Goal: Transaction & Acquisition: Obtain resource

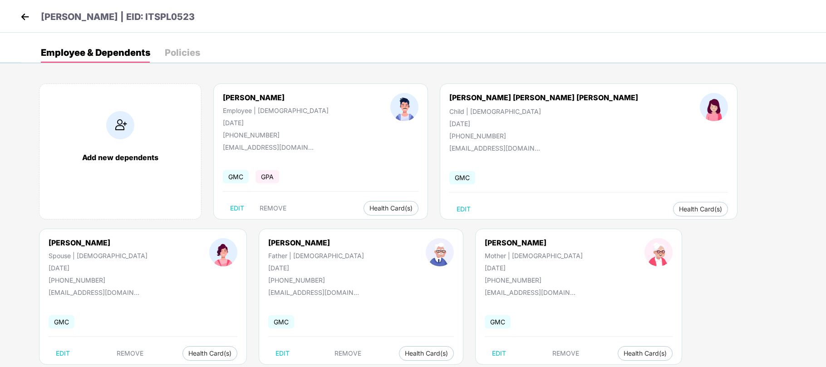
click at [23, 17] on img at bounding box center [25, 17] width 14 height 14
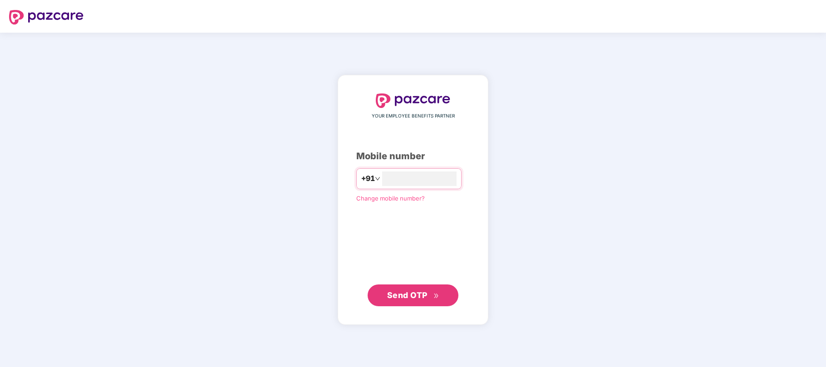
type input "**********"
click at [401, 300] on span "Send OTP" at bounding box center [407, 295] width 40 height 10
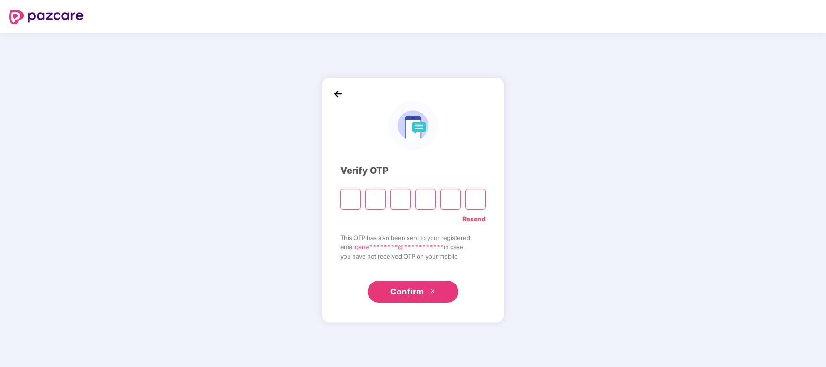
type input "*"
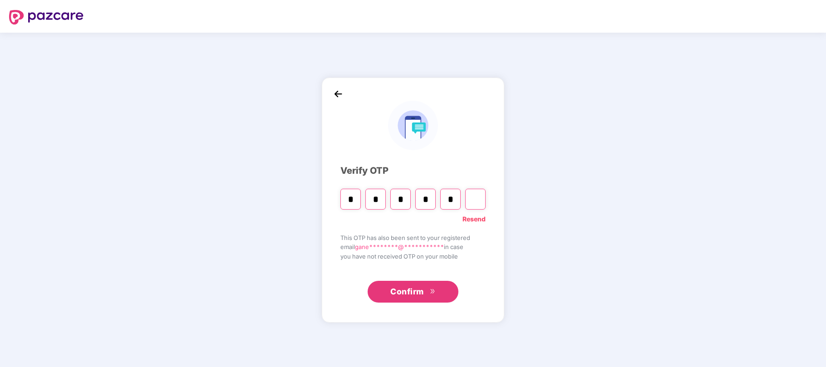
type input "*"
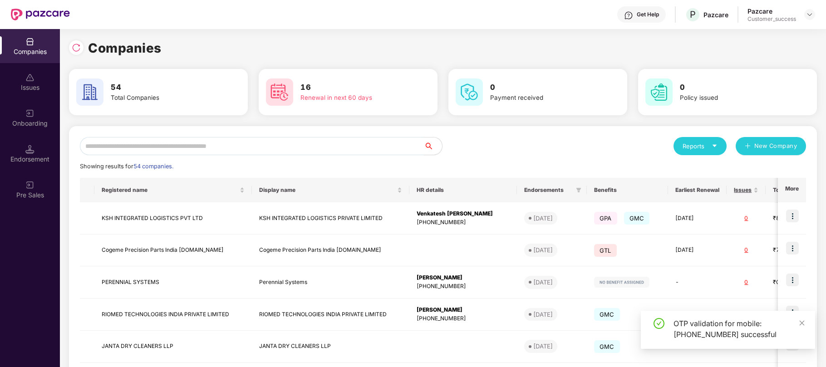
click at [290, 146] on input "text" at bounding box center [252, 146] width 344 height 18
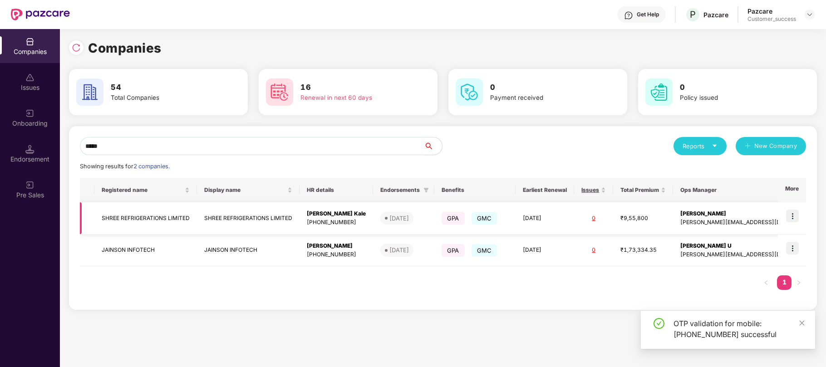
type input "*****"
click at [787, 218] on img at bounding box center [792, 216] width 13 height 13
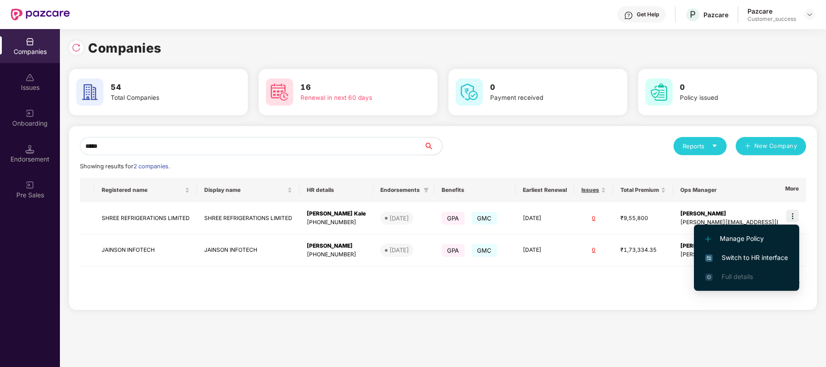
click at [759, 261] on span "Switch to HR interface" at bounding box center [746, 258] width 83 height 10
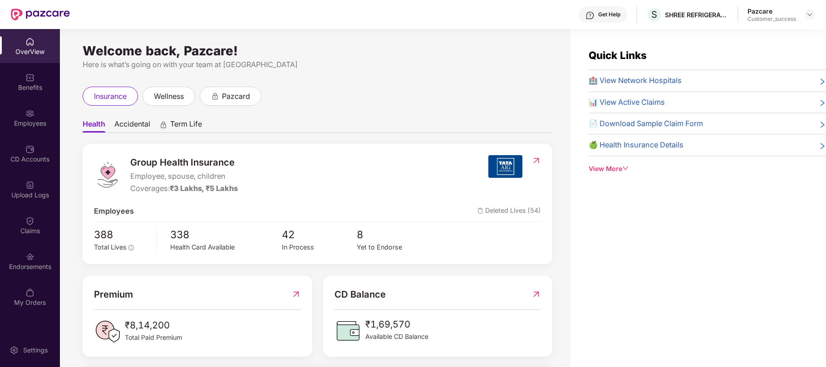
click at [25, 111] on img at bounding box center [29, 113] width 9 height 9
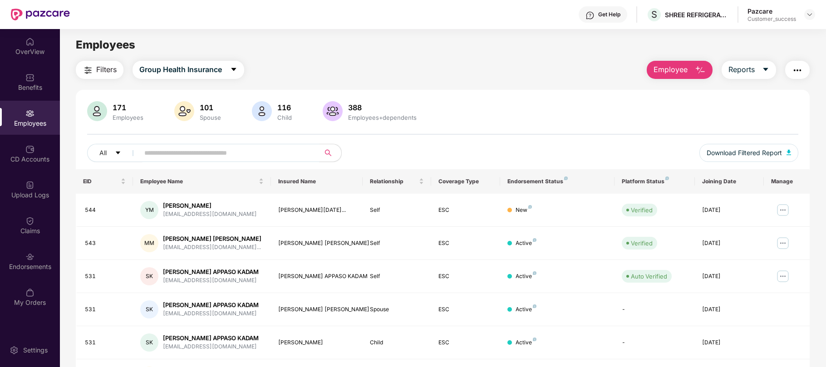
click at [202, 153] on input "text" at bounding box center [225, 153] width 163 height 14
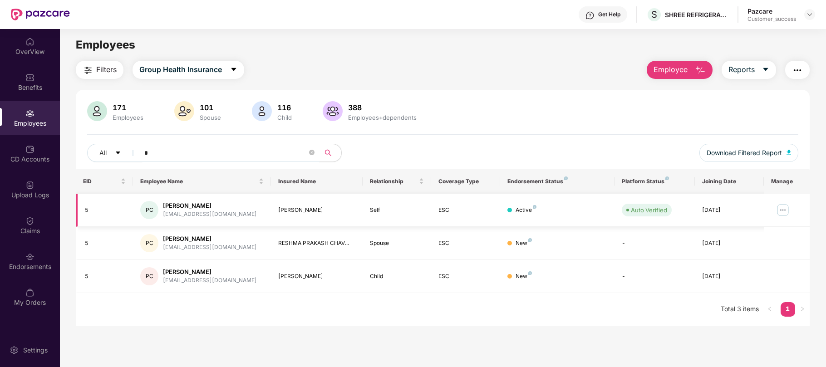
type input "*"
click at [782, 212] on img at bounding box center [783, 210] width 15 height 15
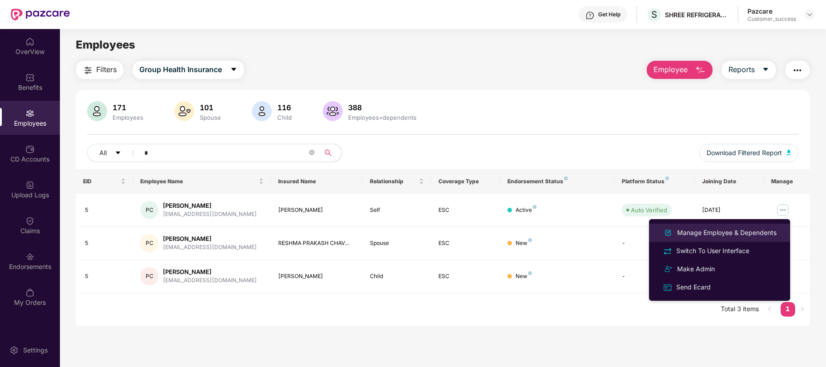
click at [730, 229] on div "Manage Employee & Dependents" at bounding box center [726, 233] width 103 height 10
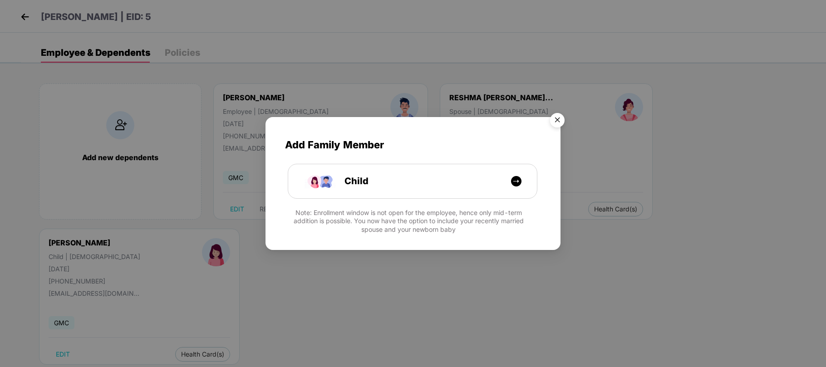
click at [554, 126] on img "Close" at bounding box center [557, 121] width 25 height 25
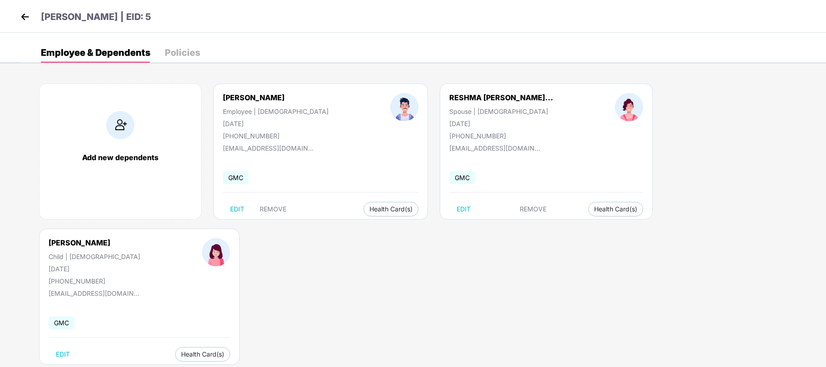
click at [257, 139] on div "+918888888885" at bounding box center [276, 136] width 106 height 8
copy div "918888888885"
click at [24, 22] on img at bounding box center [25, 17] width 14 height 14
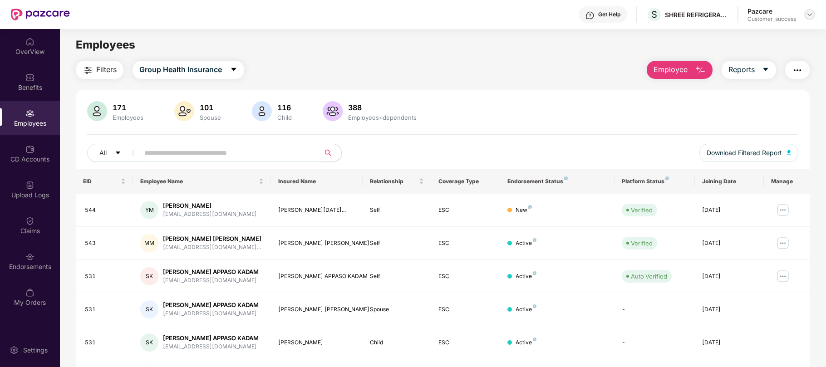
click at [812, 15] on img at bounding box center [809, 14] width 7 height 7
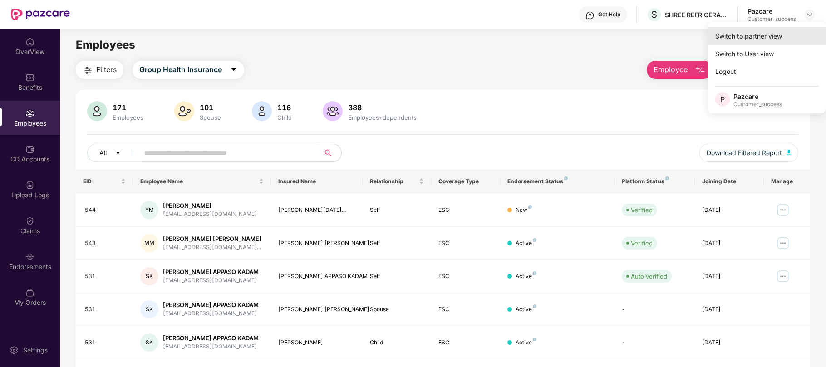
click at [768, 32] on div "Switch to partner view" at bounding box center [767, 36] width 118 height 18
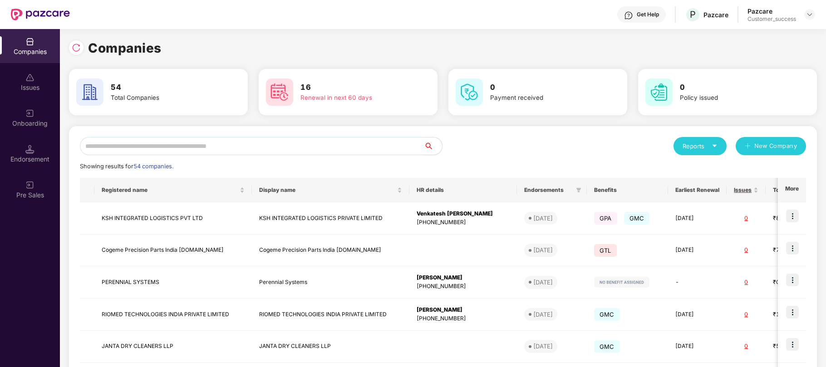
click at [302, 143] on input "text" at bounding box center [252, 146] width 344 height 18
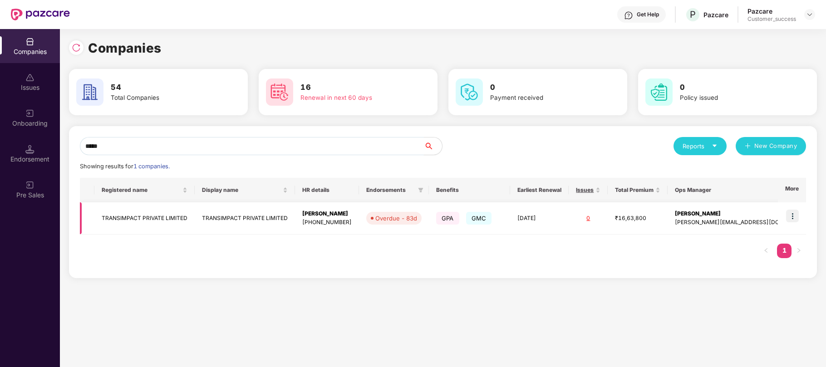
type input "*****"
click at [793, 218] on img at bounding box center [792, 216] width 13 height 13
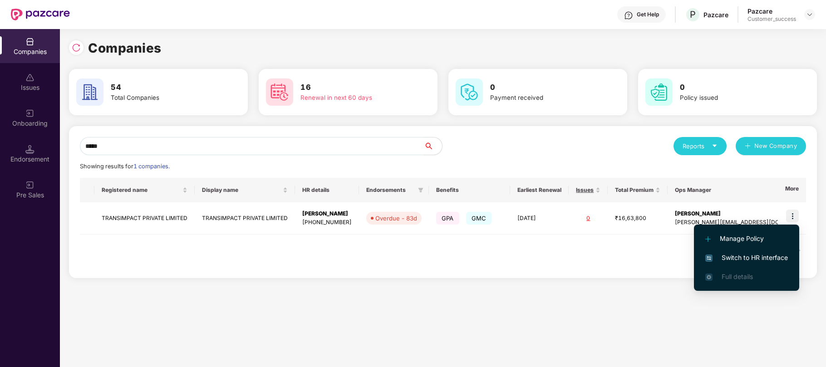
click at [736, 260] on span "Switch to HR interface" at bounding box center [746, 258] width 83 height 10
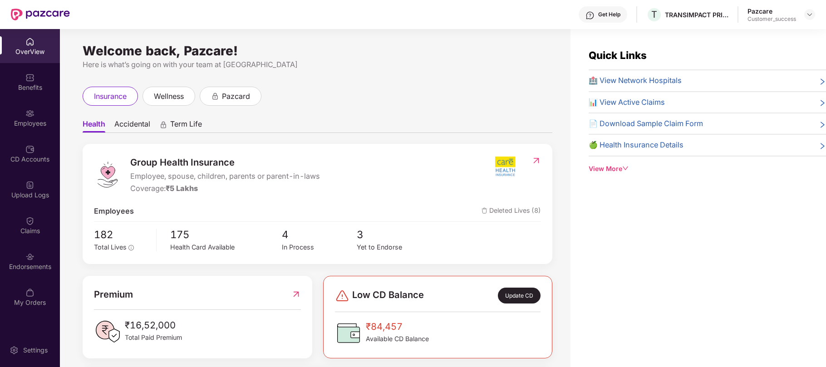
click at [21, 131] on div "Employees" at bounding box center [30, 118] width 60 height 34
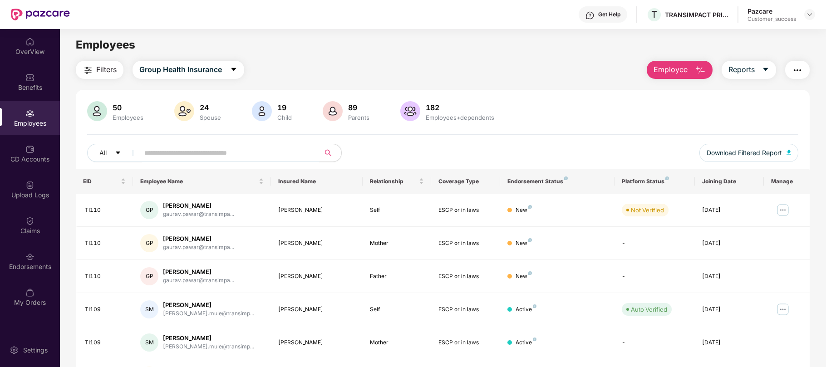
click at [150, 149] on input "text" at bounding box center [225, 153] width 163 height 14
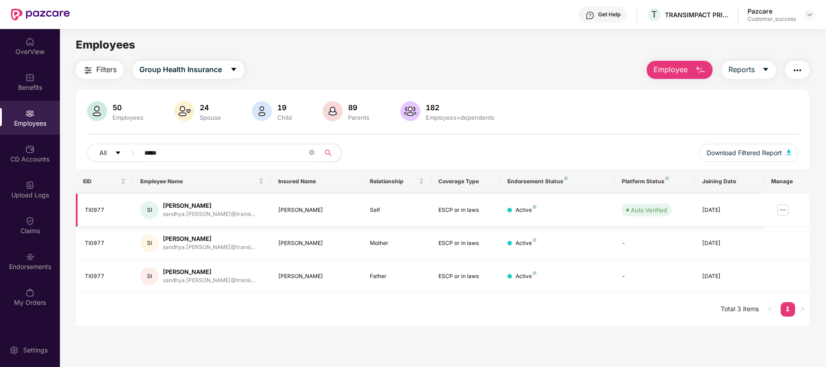
type input "*****"
click at [98, 207] on div "TI0977" at bounding box center [105, 210] width 41 height 9
copy div "TI0977"
click at [811, 15] on img at bounding box center [809, 14] width 7 height 7
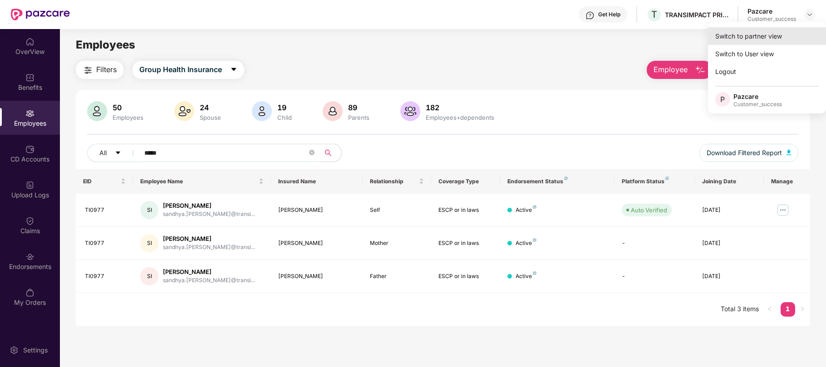
click at [754, 39] on div "Switch to partner view" at bounding box center [767, 36] width 118 height 18
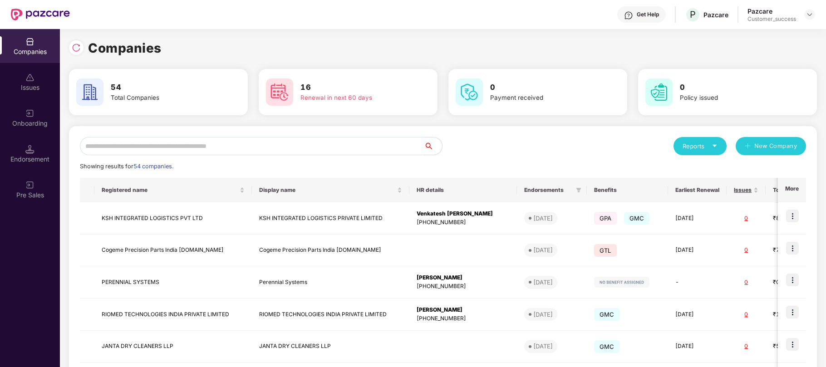
click at [113, 142] on input "text" at bounding box center [252, 146] width 344 height 18
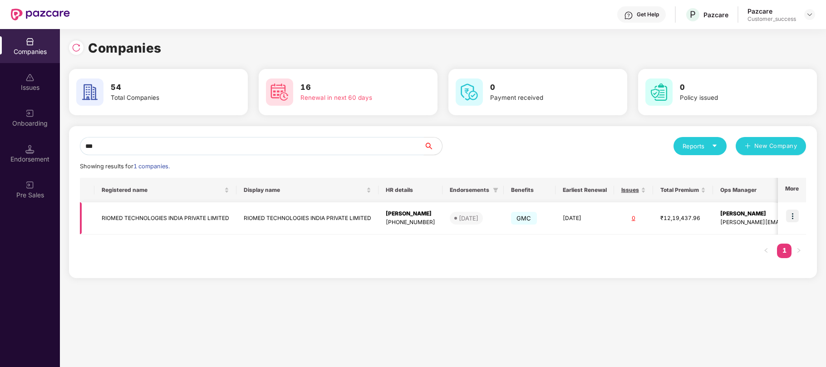
type input "***"
click at [441, 220] on td "Devyani Panchgam +917722004855" at bounding box center [411, 218] width 64 height 32
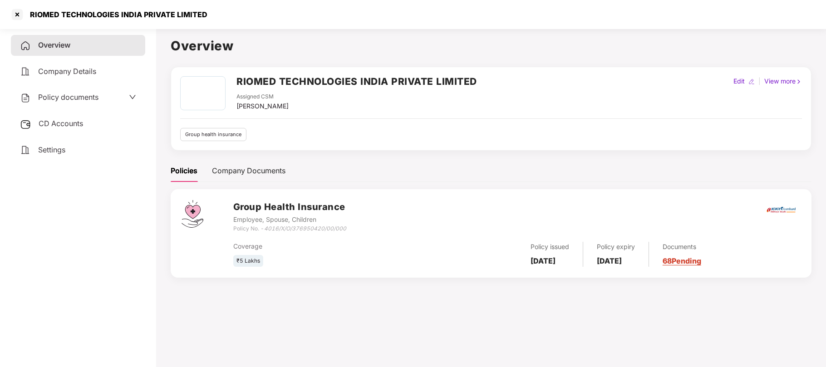
click at [75, 96] on span "Policy documents" at bounding box center [68, 97] width 60 height 9
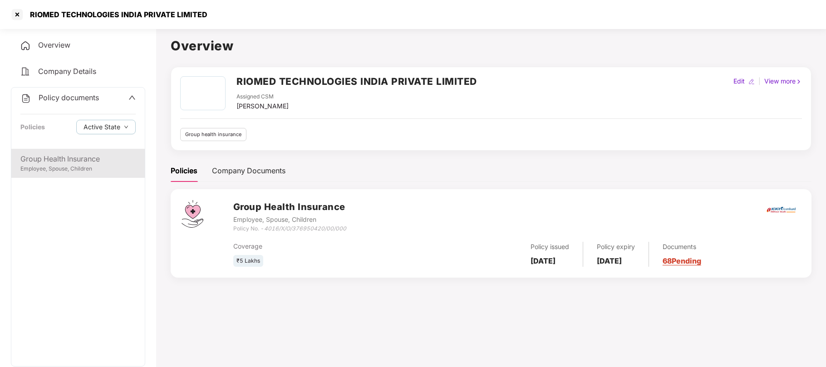
click at [64, 161] on div "Group Health Insurance" at bounding box center [77, 158] width 115 height 11
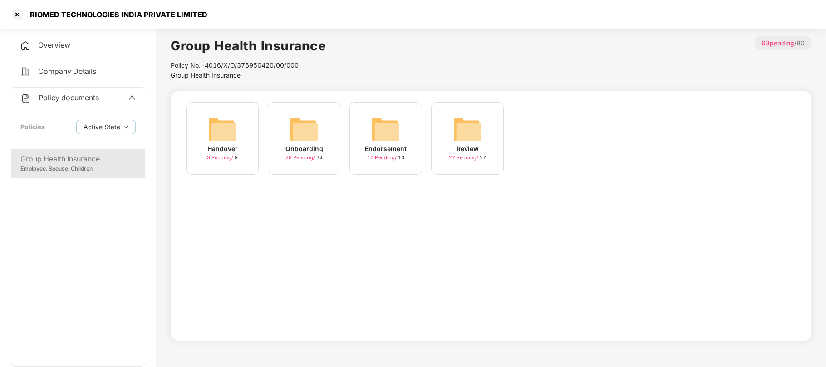
click at [236, 150] on div "Handover" at bounding box center [222, 149] width 30 height 10
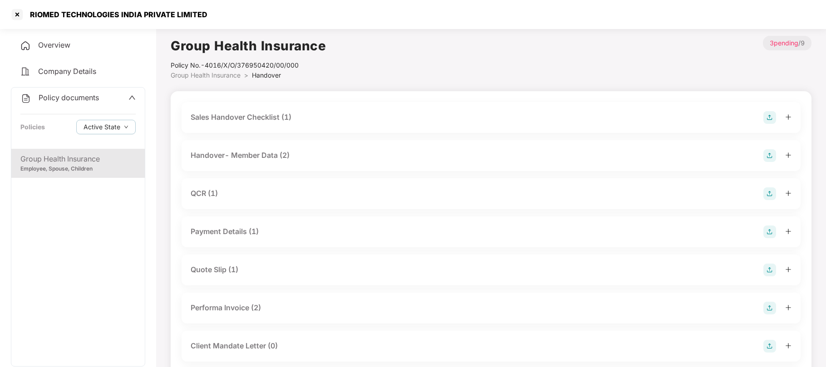
click at [212, 75] on span "Group Health Insurance" at bounding box center [206, 75] width 70 height 8
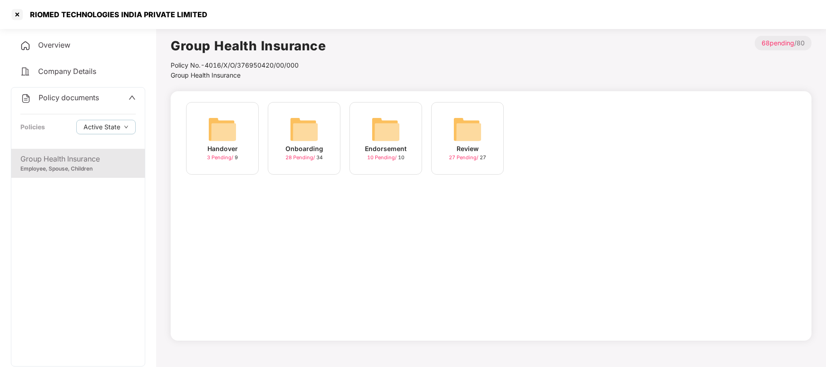
click at [294, 142] on img at bounding box center [304, 129] width 29 height 29
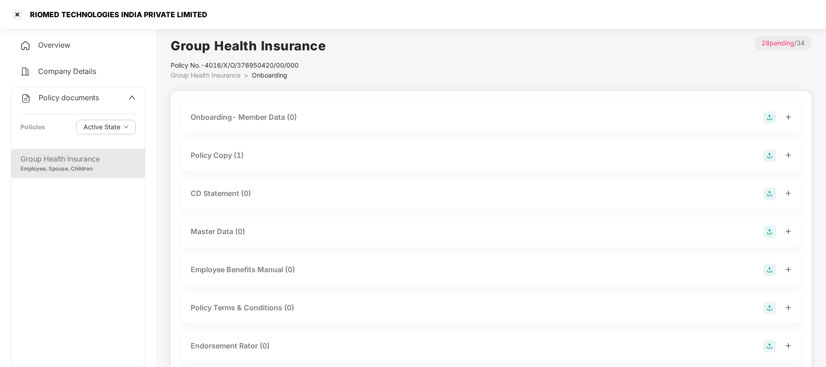
click at [234, 158] on div "Policy Copy (1)" at bounding box center [217, 155] width 53 height 11
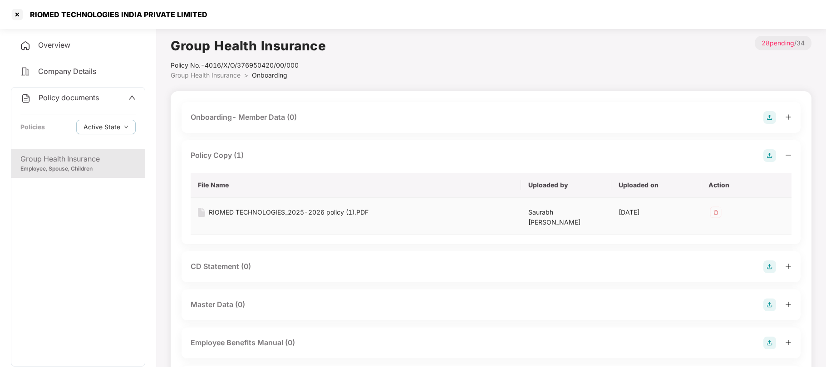
click at [224, 212] on div "RIOMED TECHNOLOGIES_2025-2026 policy (1).PDF" at bounding box center [289, 212] width 160 height 10
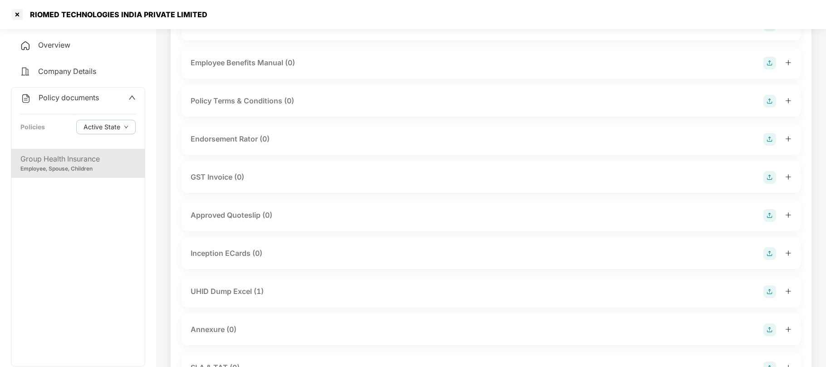
scroll to position [280, 0]
click at [233, 293] on div "UHID Dump Excel (1)" at bounding box center [227, 290] width 73 height 11
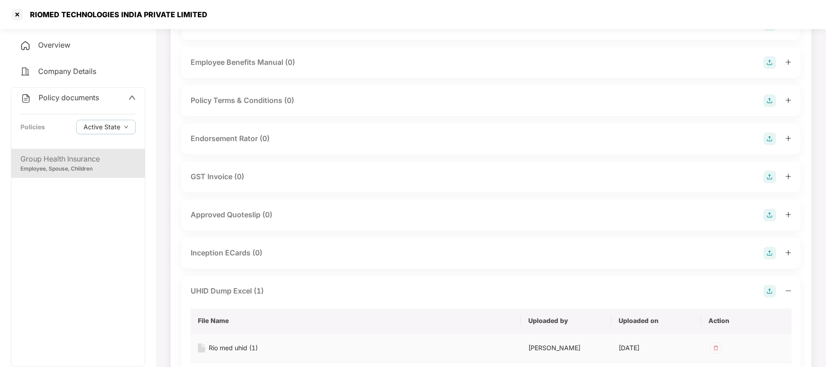
click at [216, 350] on div "Rio med uhid (1)" at bounding box center [233, 348] width 49 height 10
